Goal: Task Accomplishment & Management: Manage account settings

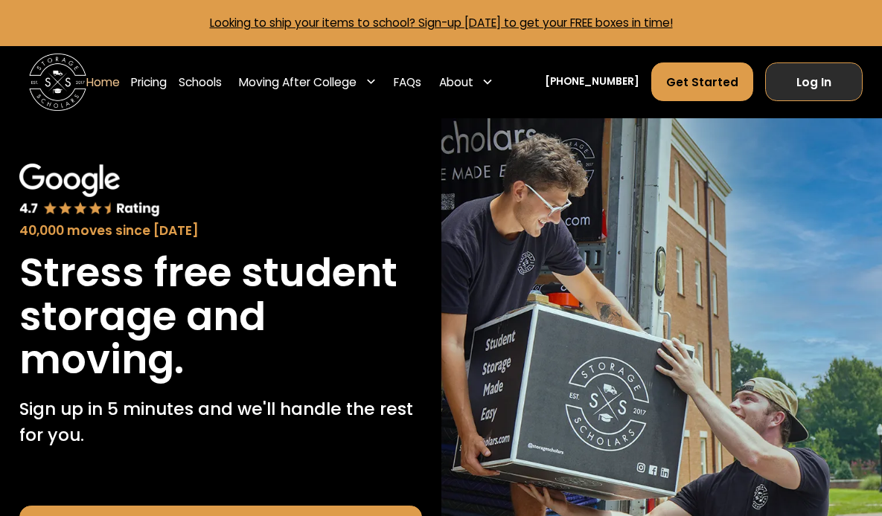
click at [792, 86] on link "Log In" at bounding box center [813, 82] width 97 height 39
click at [790, 81] on link "Log In" at bounding box center [813, 82] width 97 height 39
